Goal: Transaction & Acquisition: Obtain resource

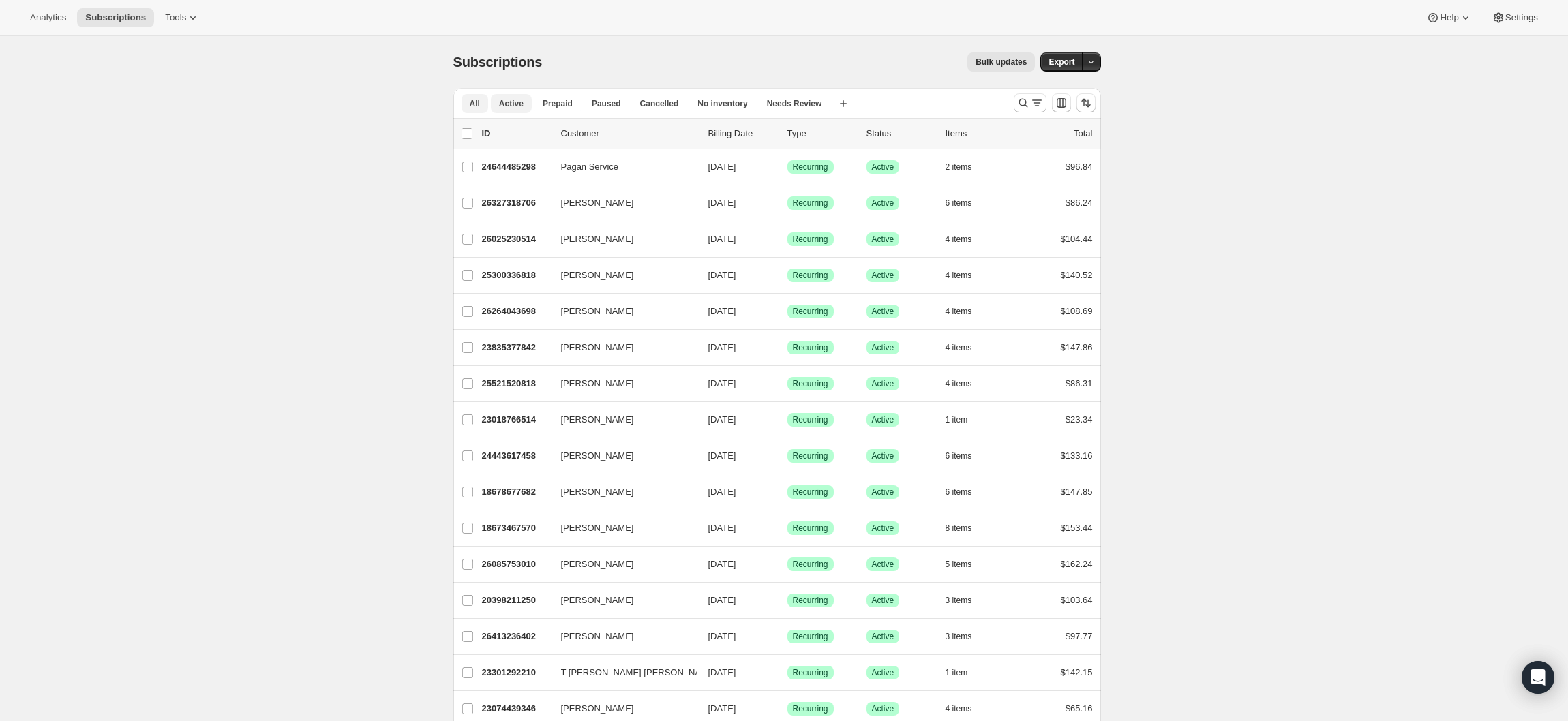
click at [516, 103] on span "Active" at bounding box center [511, 104] width 25 height 11
click at [1095, 65] on icon "button" at bounding box center [1090, 62] width 9 height 9
click at [1059, 88] on span "Subscription data" at bounding box center [1025, 90] width 68 height 10
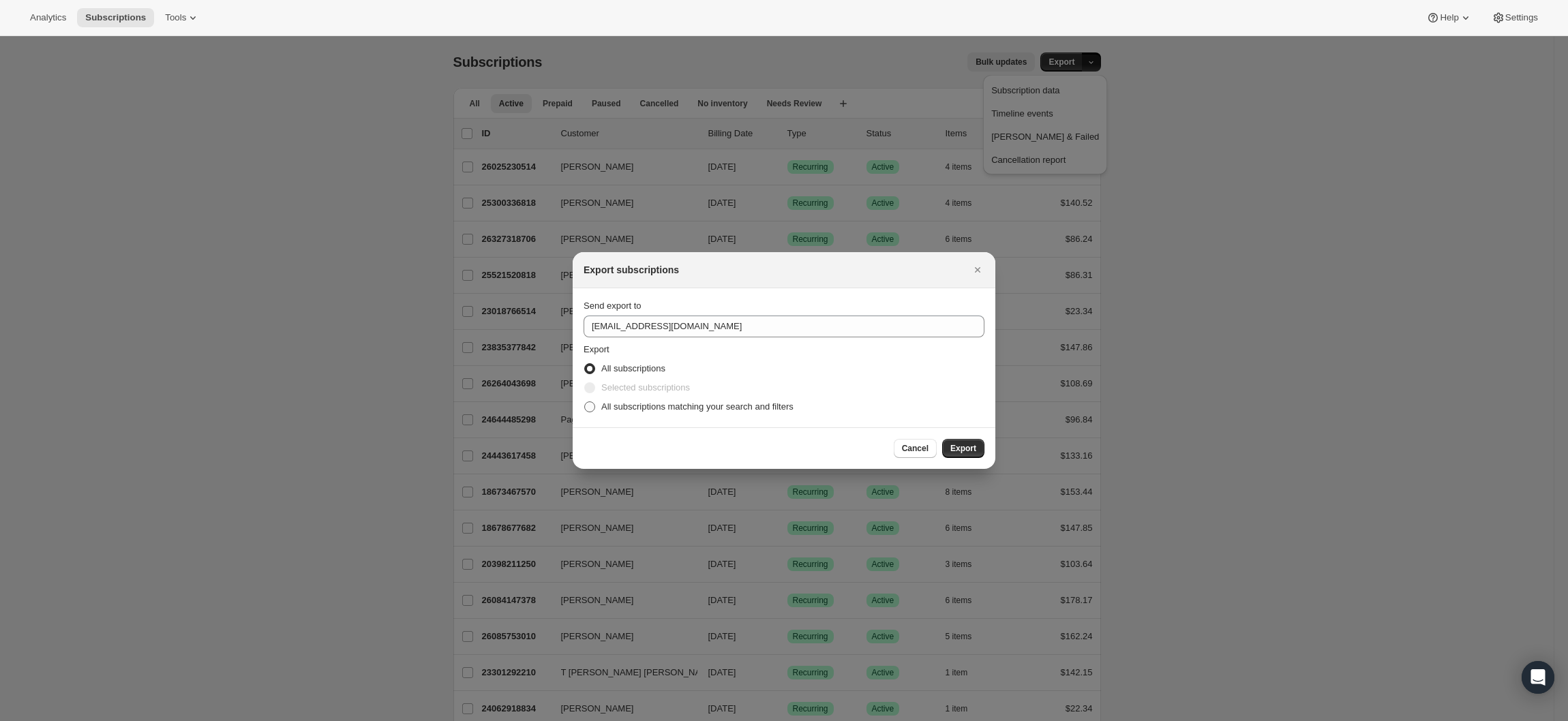
click at [590, 410] on span ":ra:" at bounding box center [590, 407] width 11 height 11
click at [585, 402] on input "All subscriptions matching your search and filters" at bounding box center [585, 401] width 1 height 1
radio input "true"
click at [970, 449] on span "Export" at bounding box center [963, 449] width 26 height 11
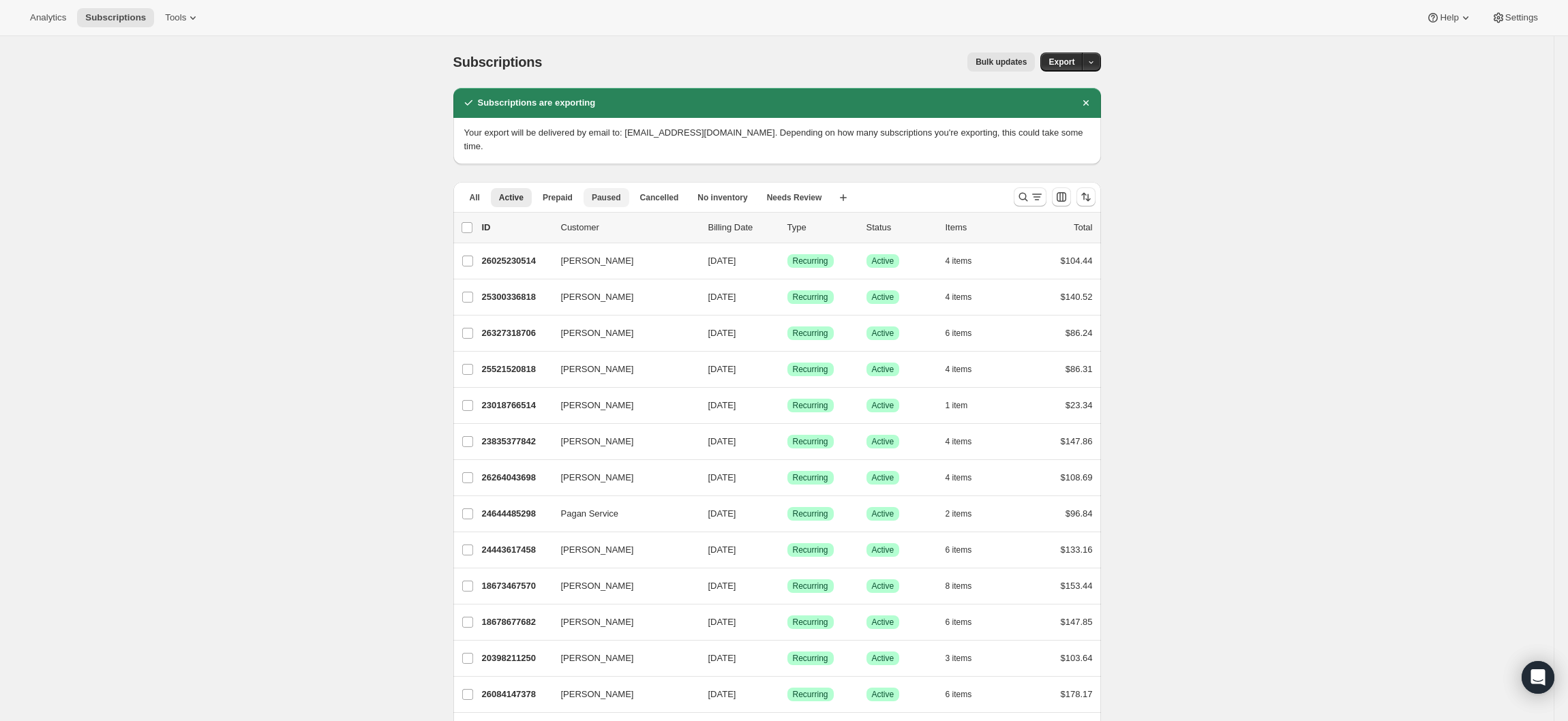
click at [617, 192] on span "Paused" at bounding box center [606, 198] width 29 height 11
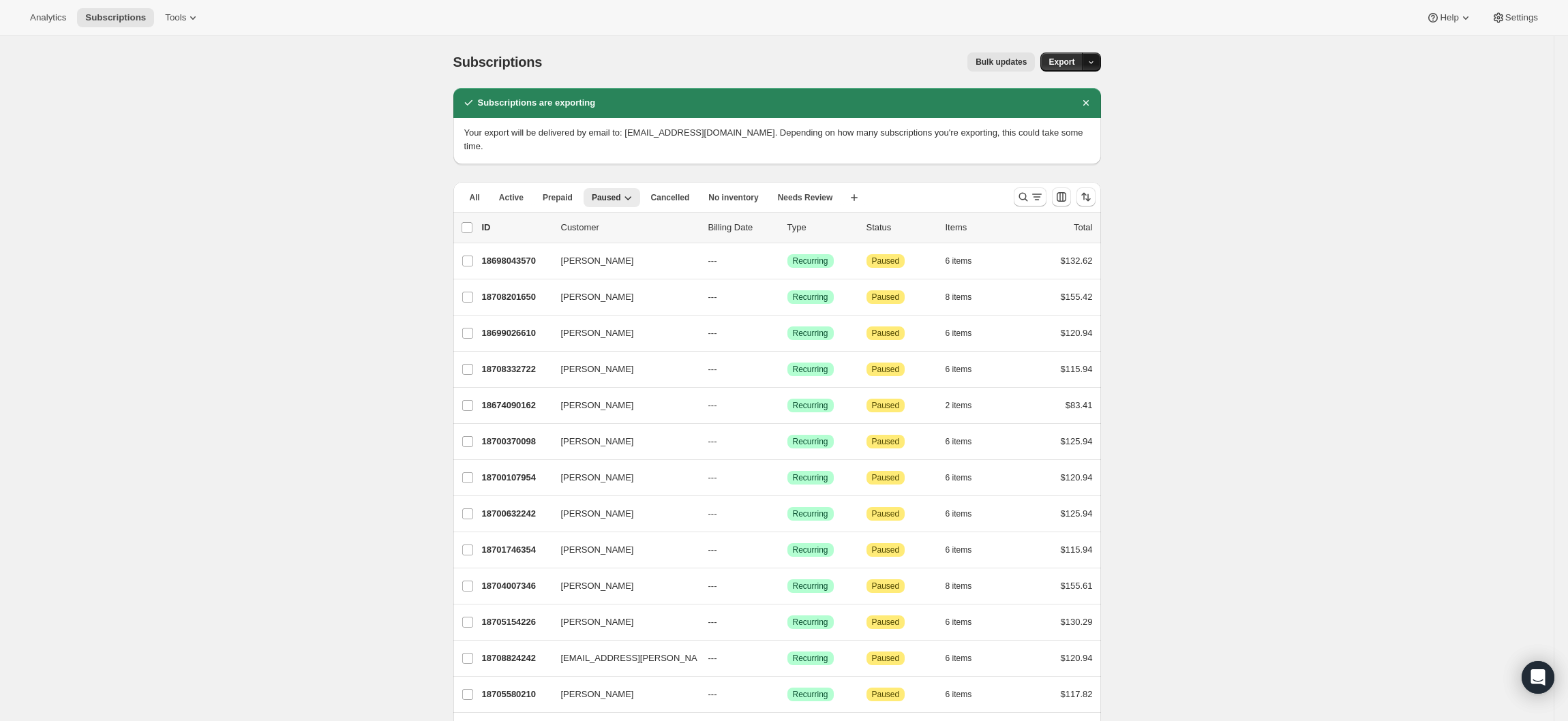
click at [1095, 57] on span "button" at bounding box center [1090, 62] width 9 height 10
click at [1059, 92] on span "Subscription data" at bounding box center [1025, 90] width 68 height 10
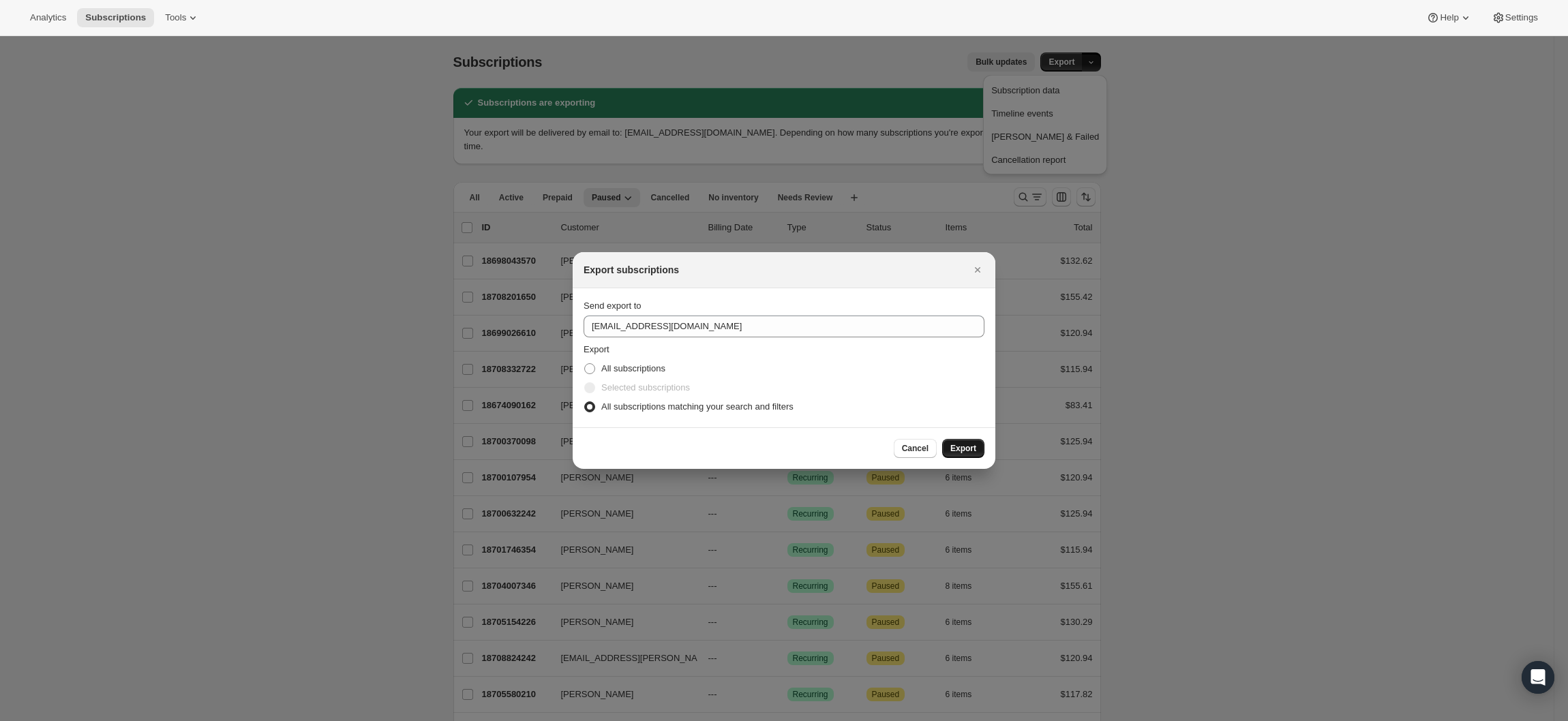
click at [975, 451] on span "Export" at bounding box center [963, 449] width 26 height 11
